Goal: Consume media (video, audio): Consume media (video, audio)

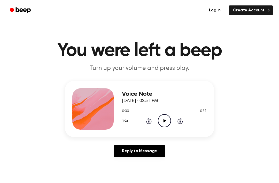
click at [164, 122] on icon "Play Audio" at bounding box center [164, 120] width 13 height 13
click at [171, 115] on div "1.0x Rewind 5 seconds Pause Audio Skip 5 seconds" at bounding box center [164, 120] width 85 height 13
click at [160, 120] on icon "Play Audio" at bounding box center [164, 120] width 13 height 13
click at [165, 120] on icon at bounding box center [164, 120] width 3 height 3
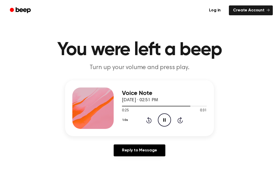
click at [151, 117] on icon "Rewind 5 seconds" at bounding box center [149, 119] width 6 height 7
click at [153, 120] on div "1.0x Rewind 5 seconds Pause Audio Skip 5 seconds" at bounding box center [164, 119] width 85 height 13
click at [146, 121] on icon "Rewind 5 seconds" at bounding box center [149, 119] width 6 height 7
click at [150, 122] on icon at bounding box center [148, 120] width 5 height 6
click at [153, 121] on div "1.0x Rewind 5 seconds Pause Audio Skip 5 seconds" at bounding box center [164, 119] width 85 height 13
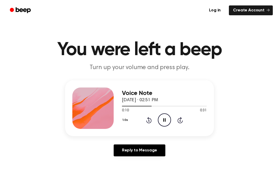
click at [151, 121] on icon "Rewind 5 seconds" at bounding box center [149, 119] width 6 height 7
click at [155, 117] on div "1.0x Rewind 5 seconds Pause Audio Skip 5 seconds" at bounding box center [164, 119] width 85 height 13
click at [155, 116] on div "1.0x Rewind 5 seconds Pause Audio Skip 5 seconds" at bounding box center [164, 119] width 85 height 13
click at [152, 121] on div "1.0x Rewind 5 seconds Pause Audio Skip 5 seconds" at bounding box center [164, 119] width 85 height 13
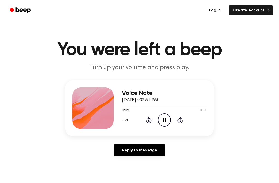
click at [152, 114] on div "1.0x Rewind 5 seconds Pause Audio Skip 5 seconds" at bounding box center [164, 119] width 85 height 13
click at [147, 119] on icon "Rewind 5 seconds" at bounding box center [149, 119] width 6 height 7
click at [153, 117] on div "1.0x Rewind 5 seconds Pause Audio Skip 5 seconds" at bounding box center [164, 119] width 85 height 13
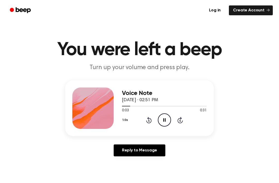
click at [152, 120] on div "1.0x Rewind 5 seconds Pause Audio Skip 5 seconds" at bounding box center [164, 119] width 85 height 13
click at [154, 118] on div "1.0x Rewind 5 seconds Pause Audio Skip 5 seconds" at bounding box center [164, 119] width 85 height 13
click at [177, 112] on div "0:31 0:31" at bounding box center [164, 110] width 85 height 5
click at [165, 119] on icon "Play Audio" at bounding box center [164, 119] width 13 height 13
